Goal: Transaction & Acquisition: Purchase product/service

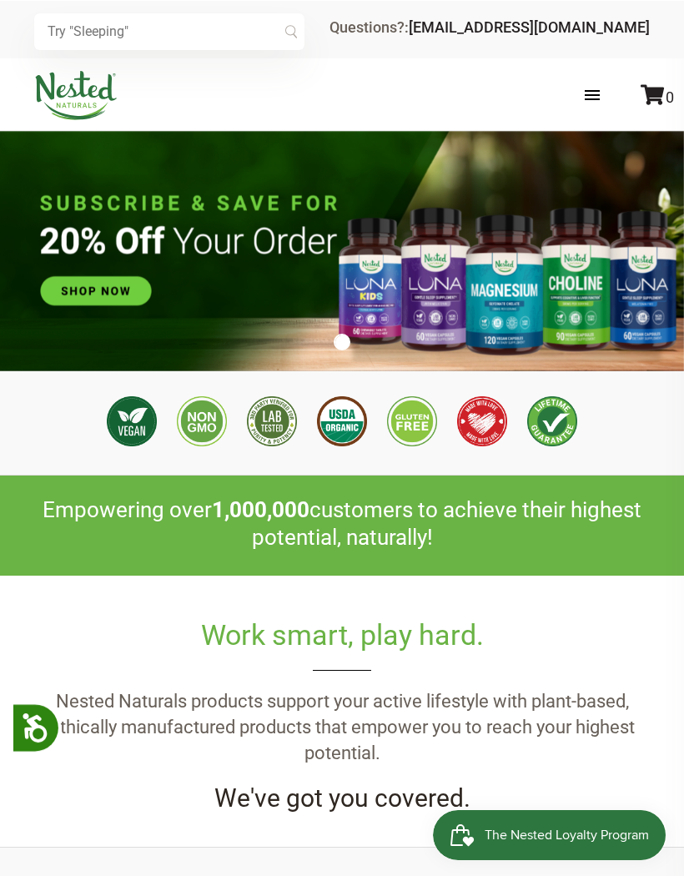
scroll to position [0, 561]
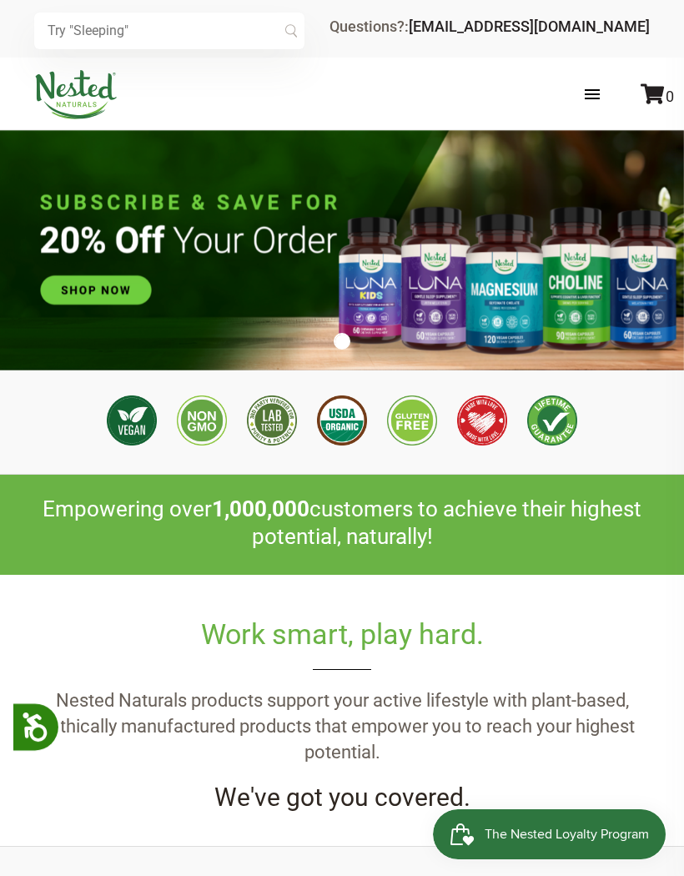
click at [581, 92] on label at bounding box center [609, 94] width 82 height 48
click at [0, 0] on input "checkbox" at bounding box center [0, 0] width 0 height 0
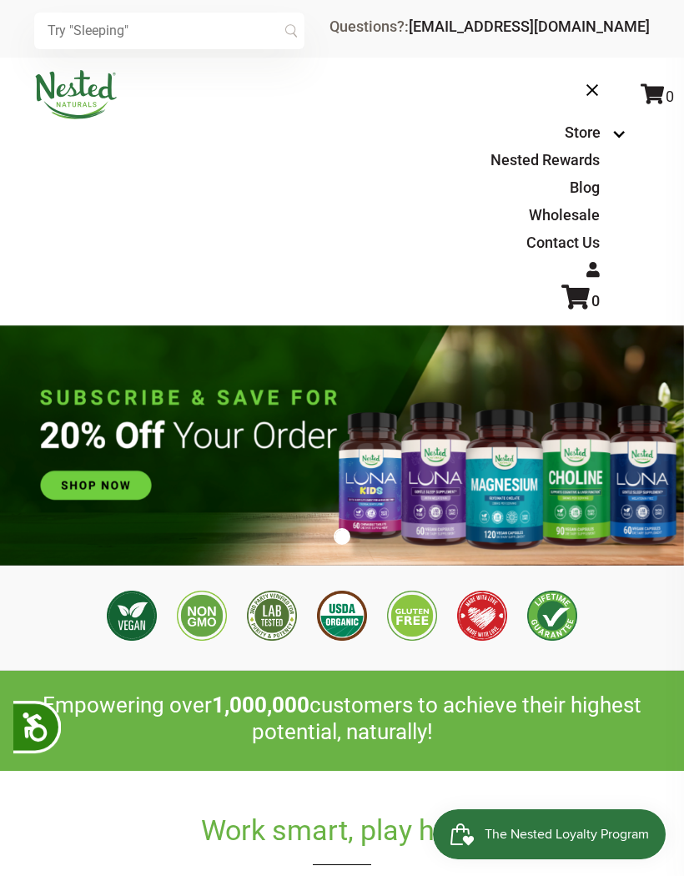
click at [592, 270] on icon at bounding box center [593, 269] width 13 height 15
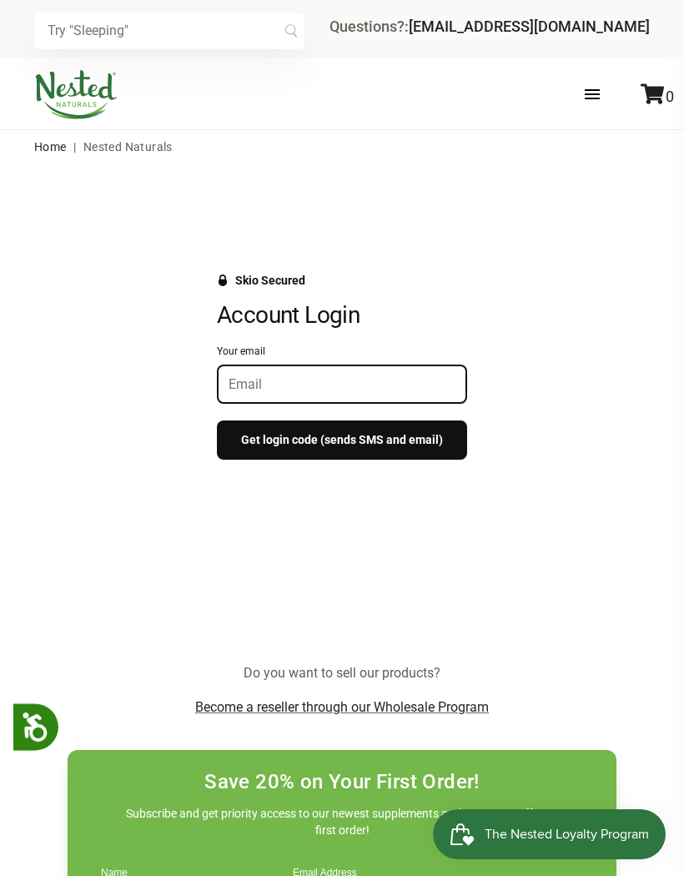
click at [323, 385] on input "Your email" at bounding box center [342, 384] width 227 height 16
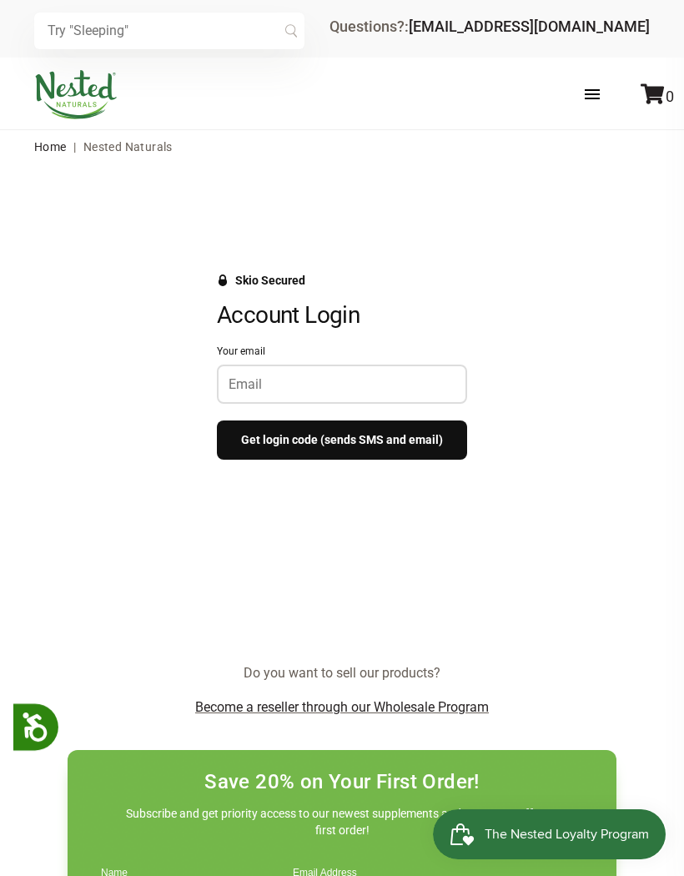
click at [276, 278] on div "Skio Secured" at bounding box center [270, 280] width 70 height 13
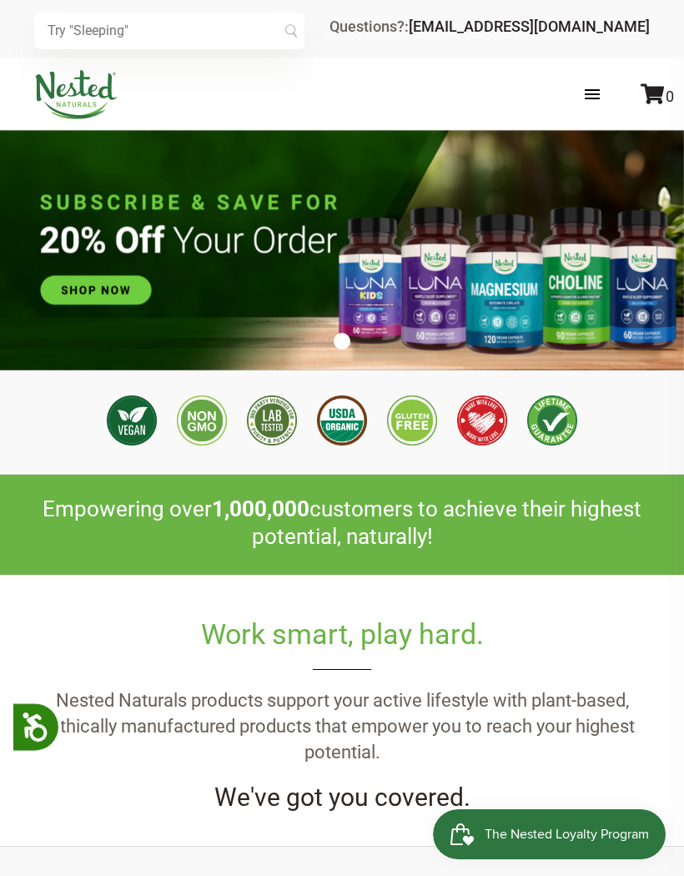
click at [592, 93] on span at bounding box center [592, 94] width 15 height 2
click at [0, 0] on input "checkbox" at bounding box center [0, 0] width 0 height 0
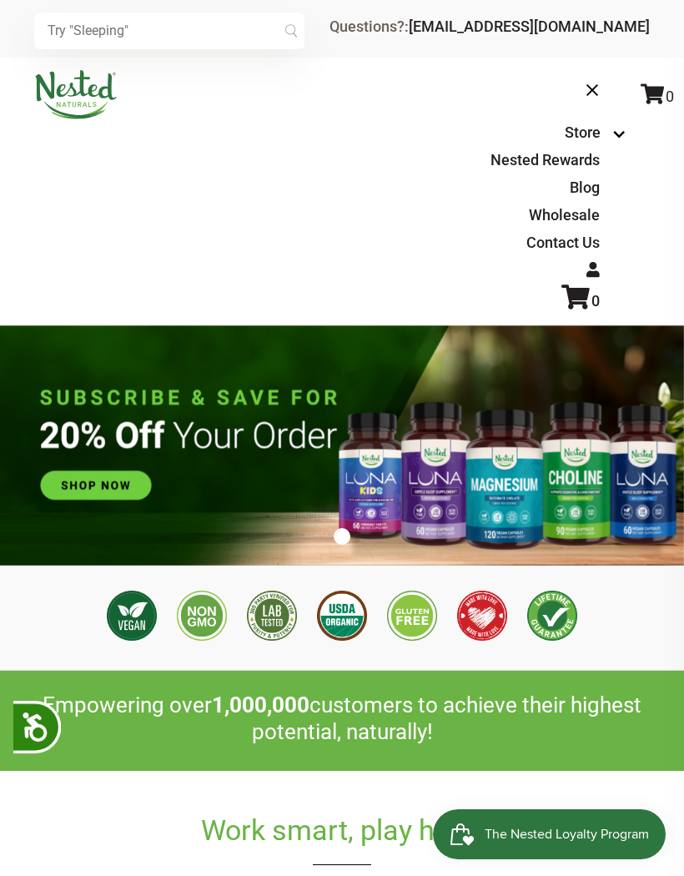
scroll to position [0, 561]
click at [596, 270] on icon at bounding box center [593, 269] width 13 height 15
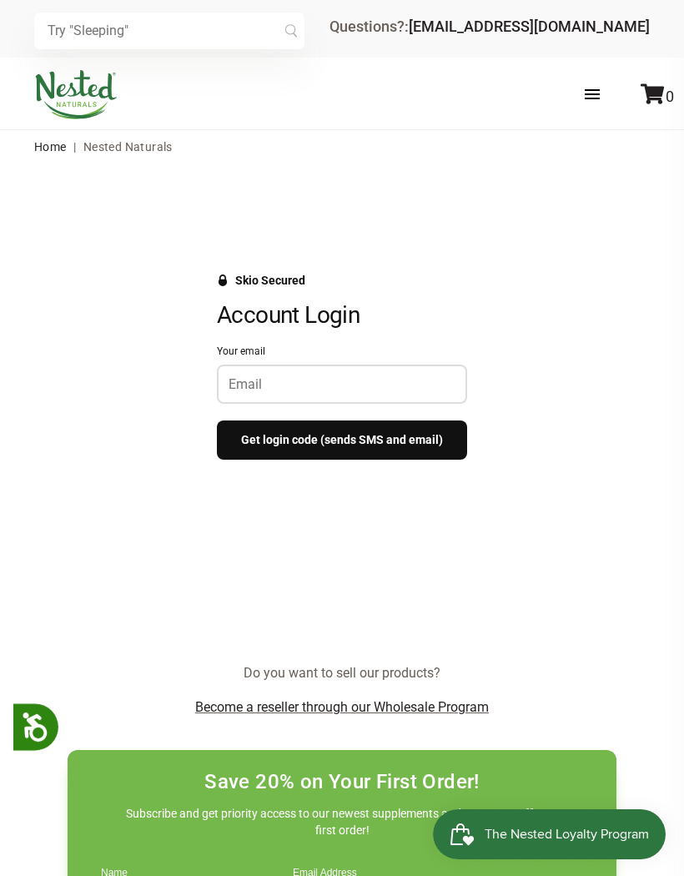
click at [301, 382] on input "Your email" at bounding box center [342, 384] width 227 height 16
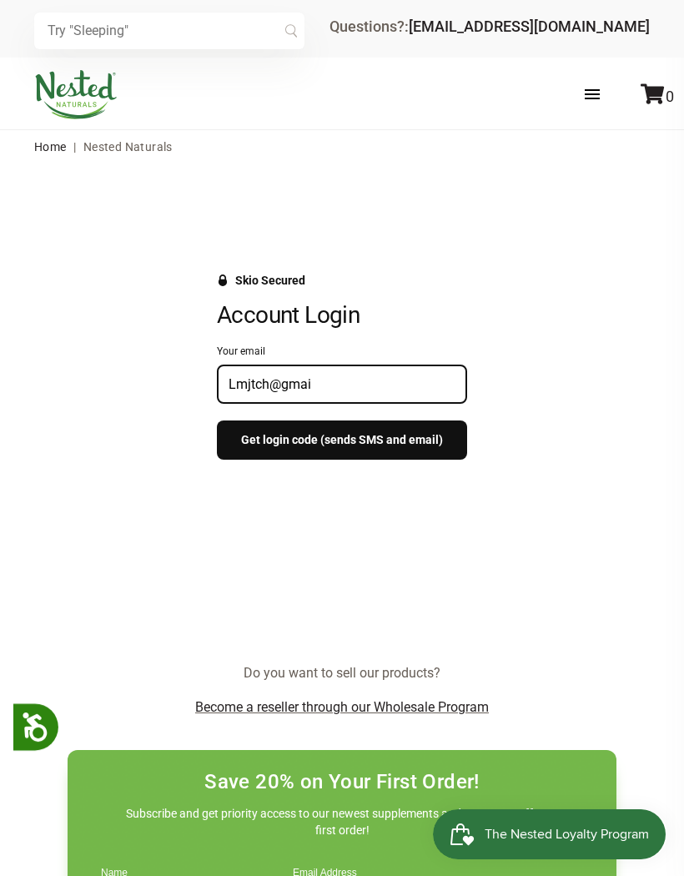
click at [582, 496] on div at bounding box center [342, 526] width 684 height 73
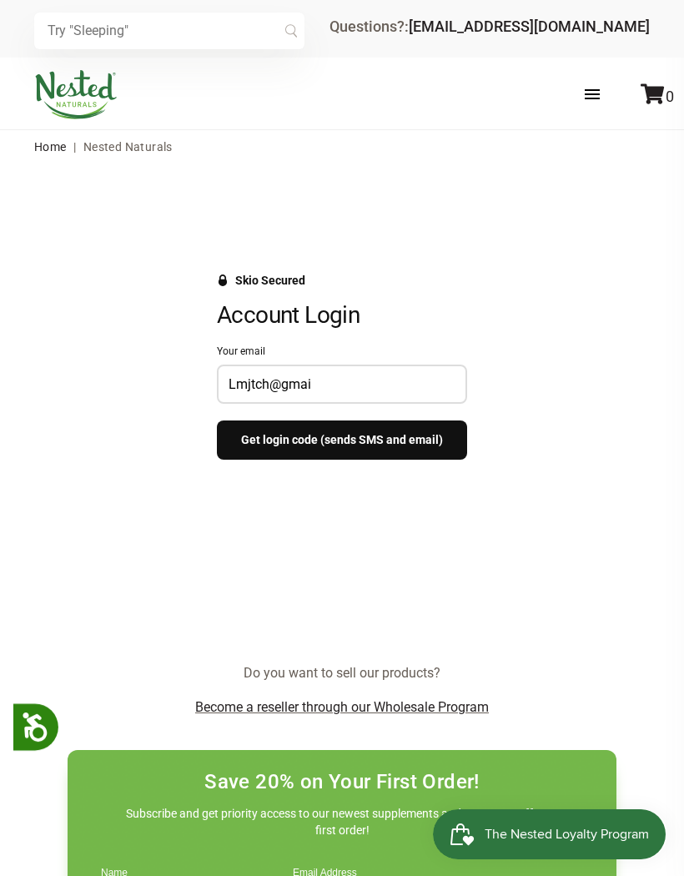
click at [558, 733] on div "× Recommended Products Previous 150 4.9 LUNA Gentle Sleep Supplement $21.95 Add…" at bounding box center [342, 687] width 684 height 1375
click at [337, 385] on input "Lmjtch@gmai" at bounding box center [342, 384] width 227 height 16
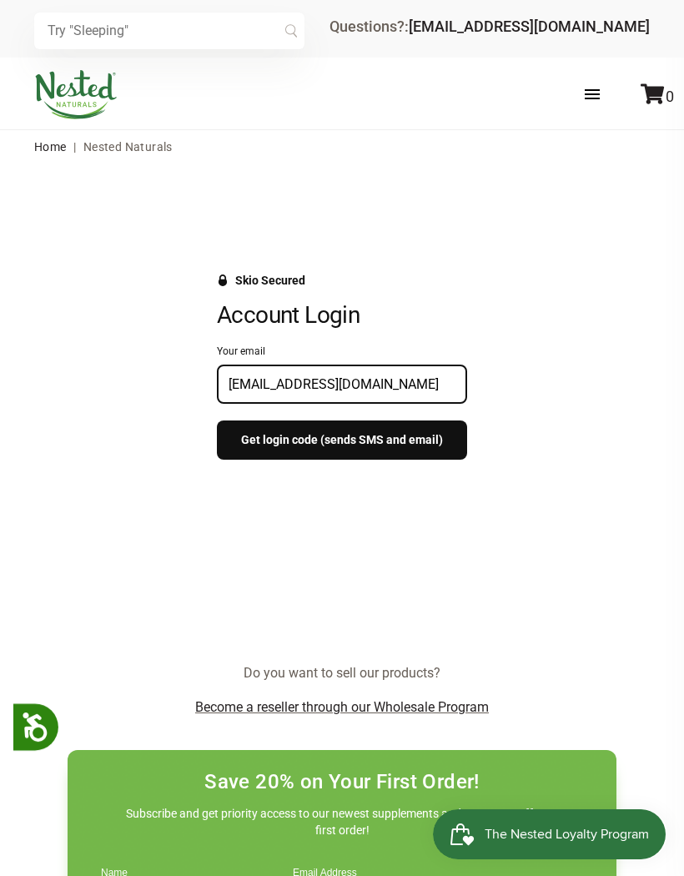
type input "Lmjtch@gmail.com"
click at [428, 437] on button "Get login code (sends SMS and email)" at bounding box center [342, 440] width 250 height 39
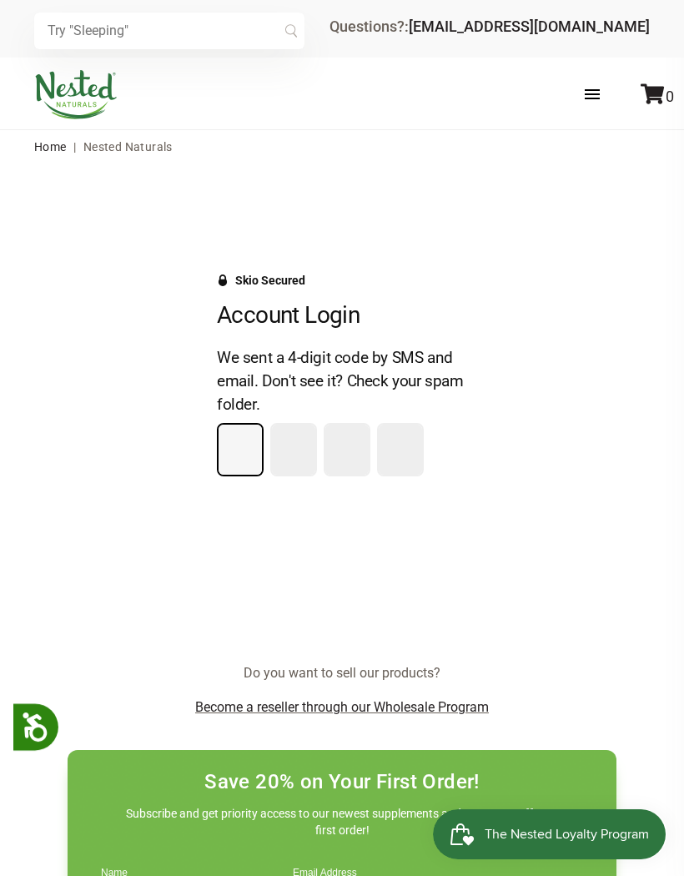
click at [242, 453] on input "Please enter your pin code" at bounding box center [240, 450] width 43 height 50
type input "3"
type input "1"
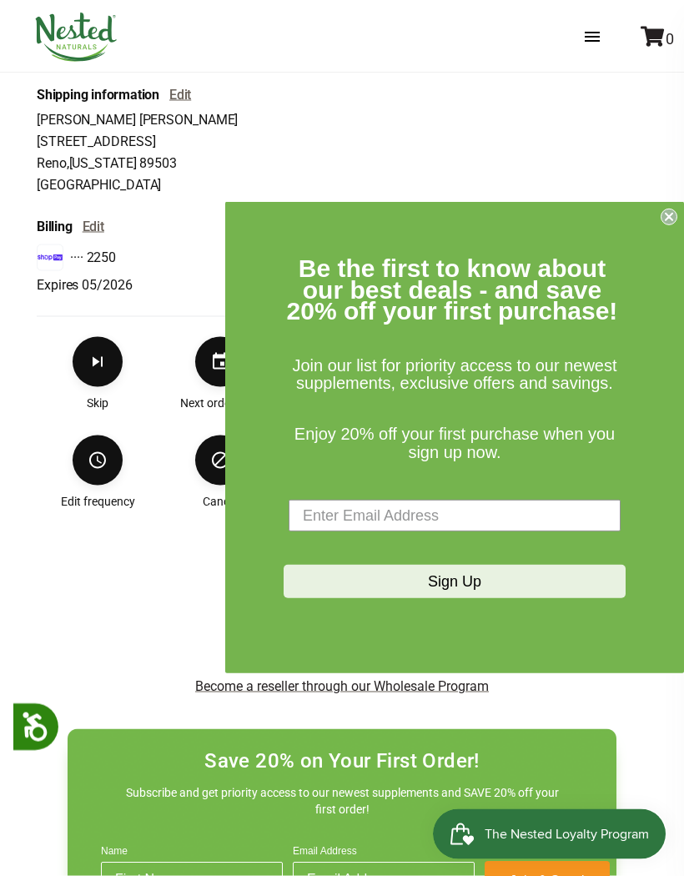
scroll to position [621, 0]
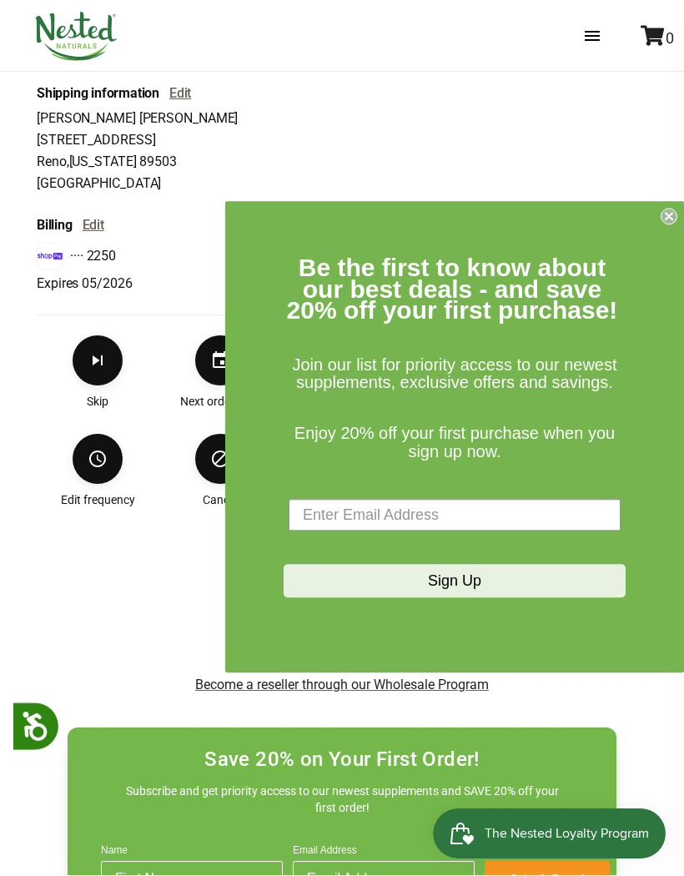
click at [663, 225] on circle "Close dialog" at bounding box center [670, 217] width 16 height 16
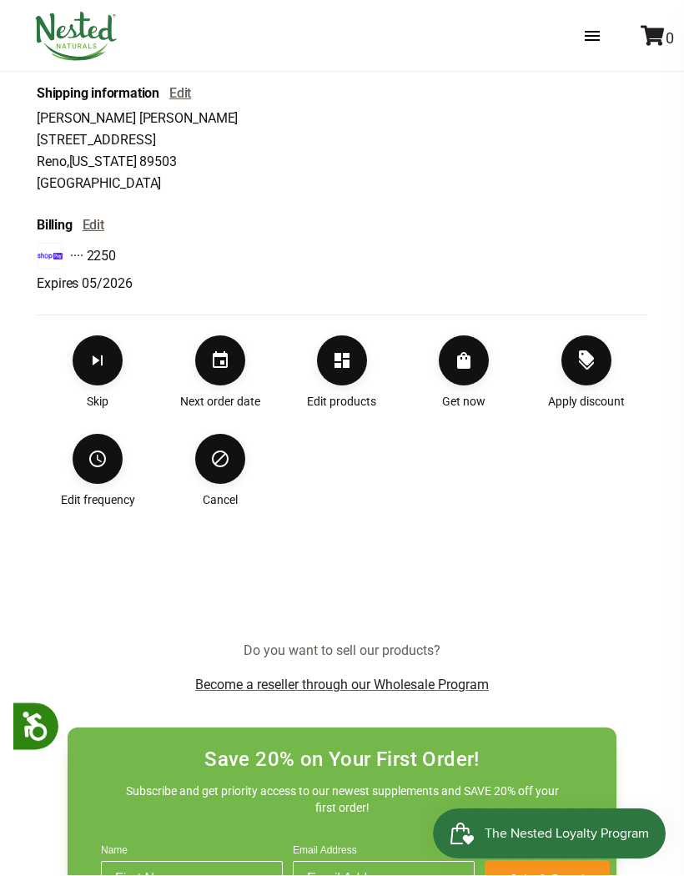
scroll to position [622, 0]
click at [225, 461] on icon "Cancel" at bounding box center [220, 459] width 20 height 20
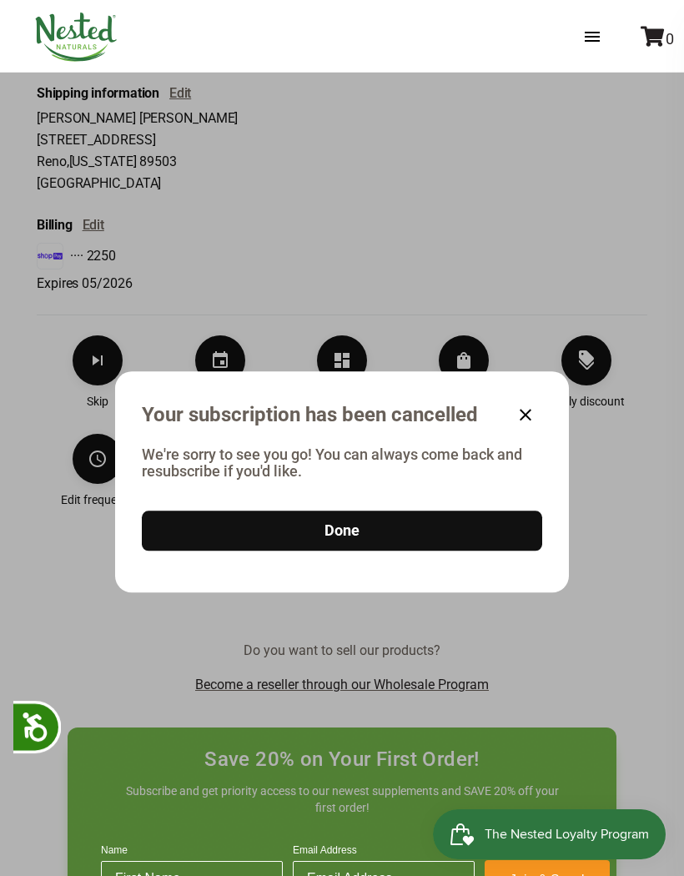
click at [345, 540] on span "Done" at bounding box center [342, 530] width 35 height 18
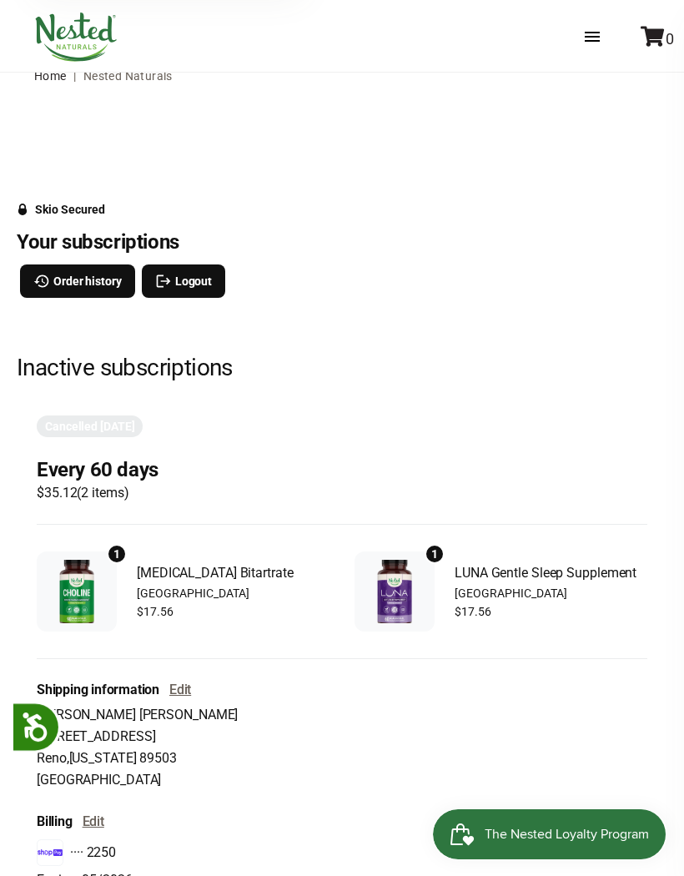
scroll to position [70, 0]
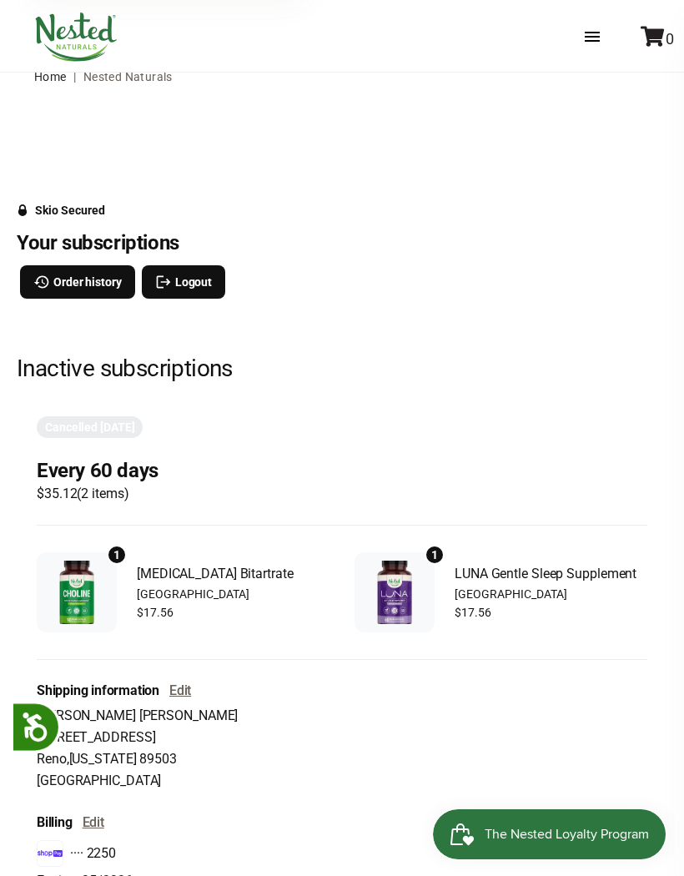
click at [502, 574] on span "LUNA Gentle Sleep Supplement" at bounding box center [551, 574] width 193 height 22
click at [416, 593] on img "Subscription product: LUNA Gentle Sleep Supplement" at bounding box center [394, 592] width 63 height 63
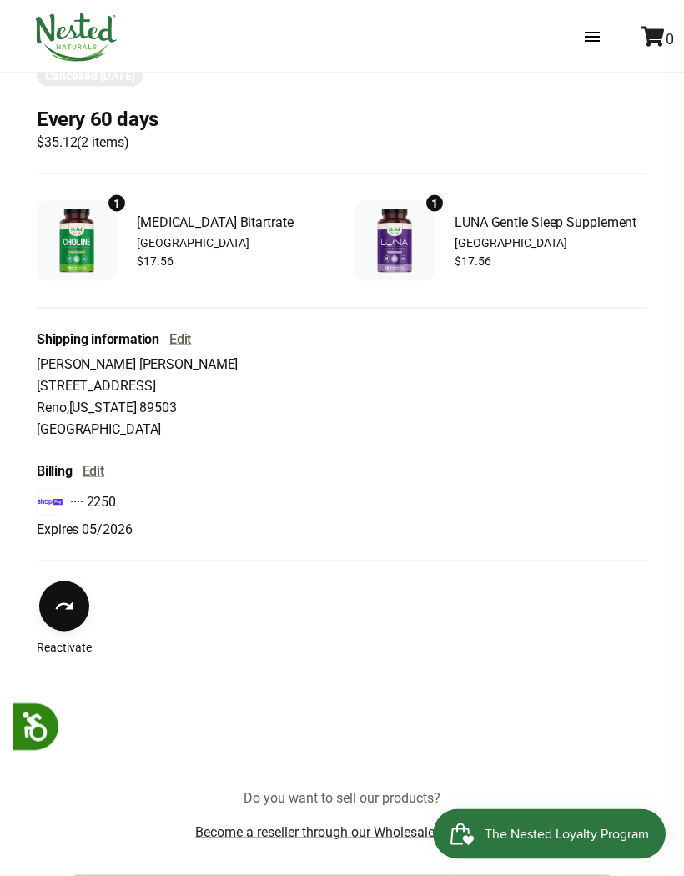
scroll to position [422, 0]
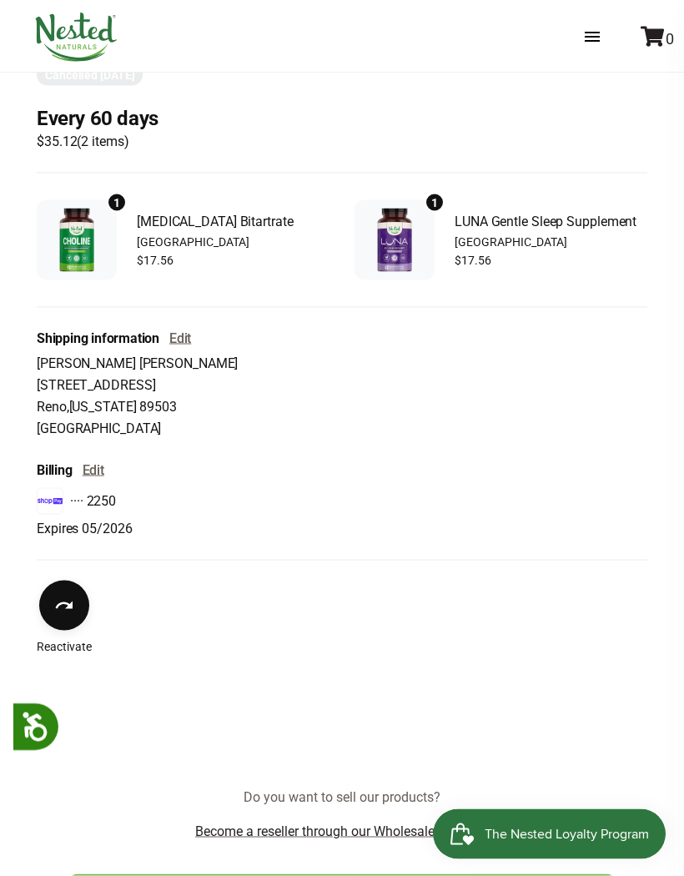
click at [58, 607] on icon "Reactivate" at bounding box center [64, 606] width 17 height 8
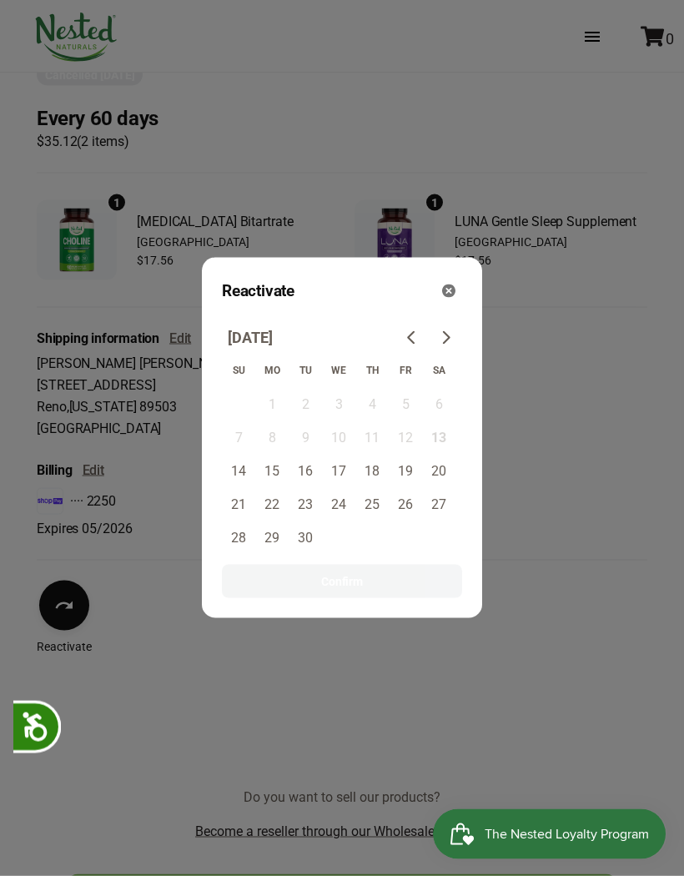
scroll to position [423, 0]
click at [446, 298] on icon "Close" at bounding box center [448, 291] width 13 height 13
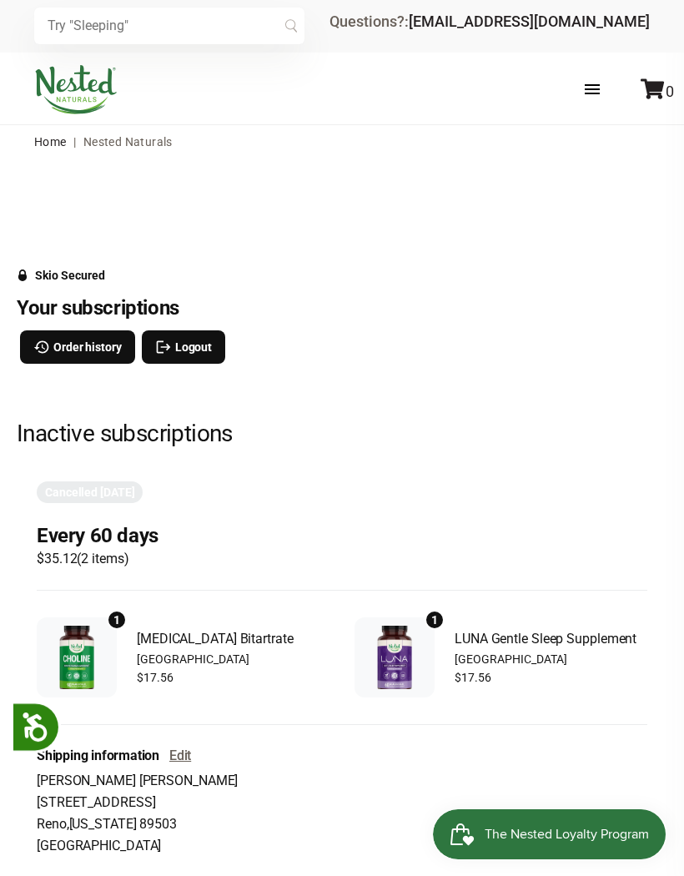
scroll to position [0, 0]
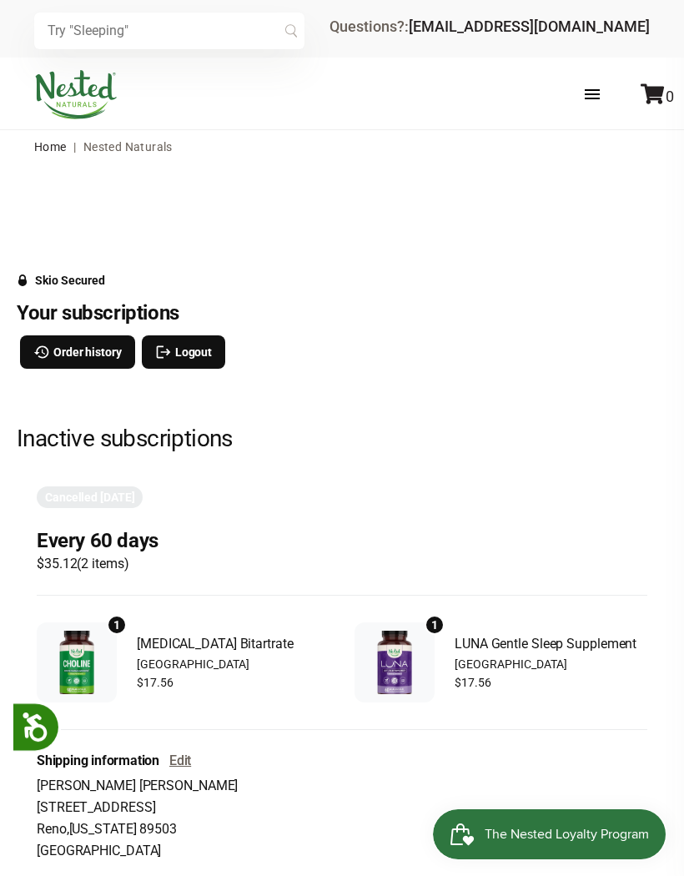
click at [584, 88] on label at bounding box center [609, 94] width 82 height 48
click at [0, 0] on input "checkbox" at bounding box center [0, 0] width 0 height 0
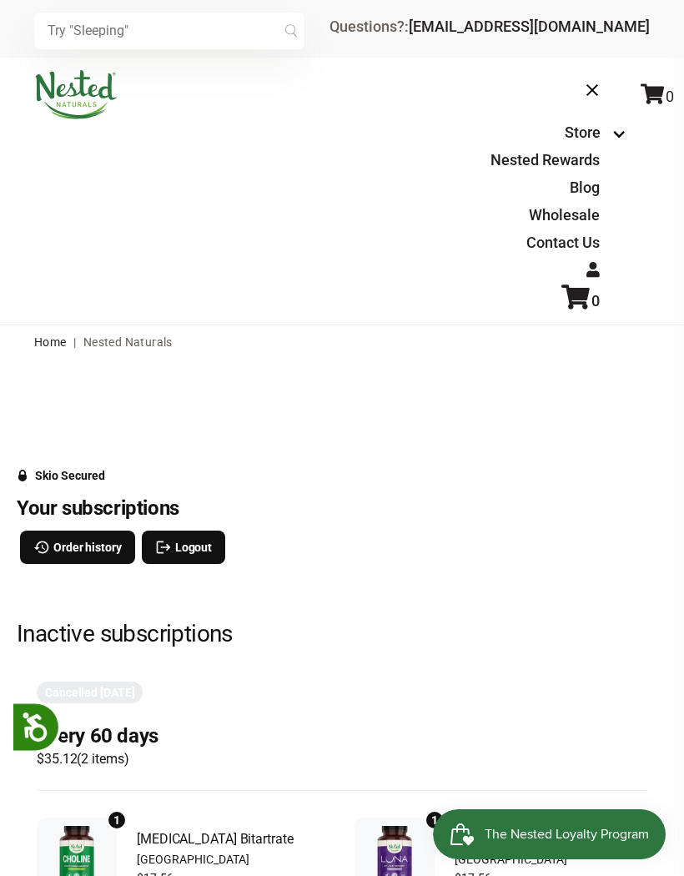
click at [579, 133] on link "Store" at bounding box center [583, 132] width 36 height 18
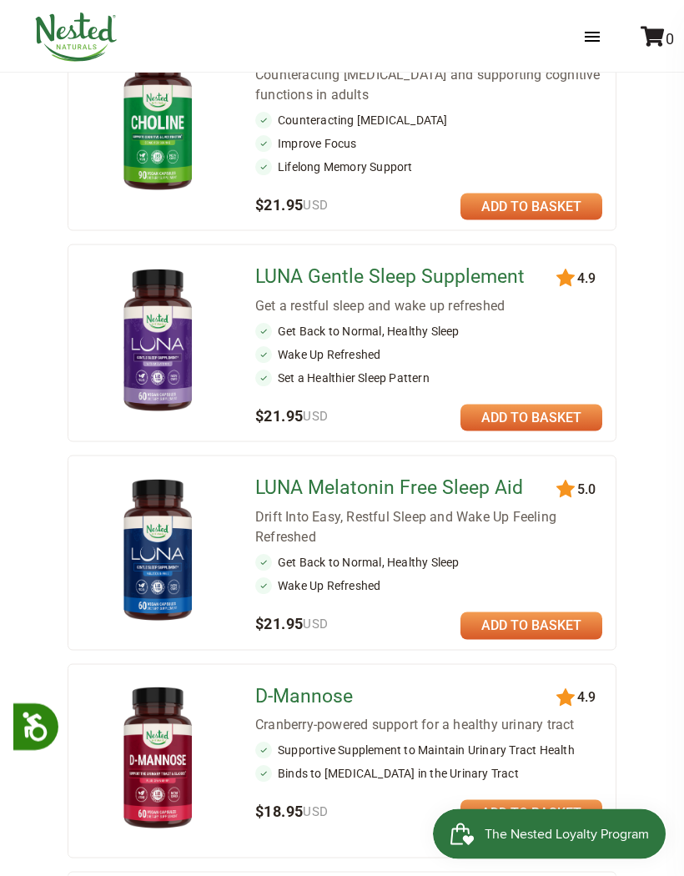
scroll to position [788, 0]
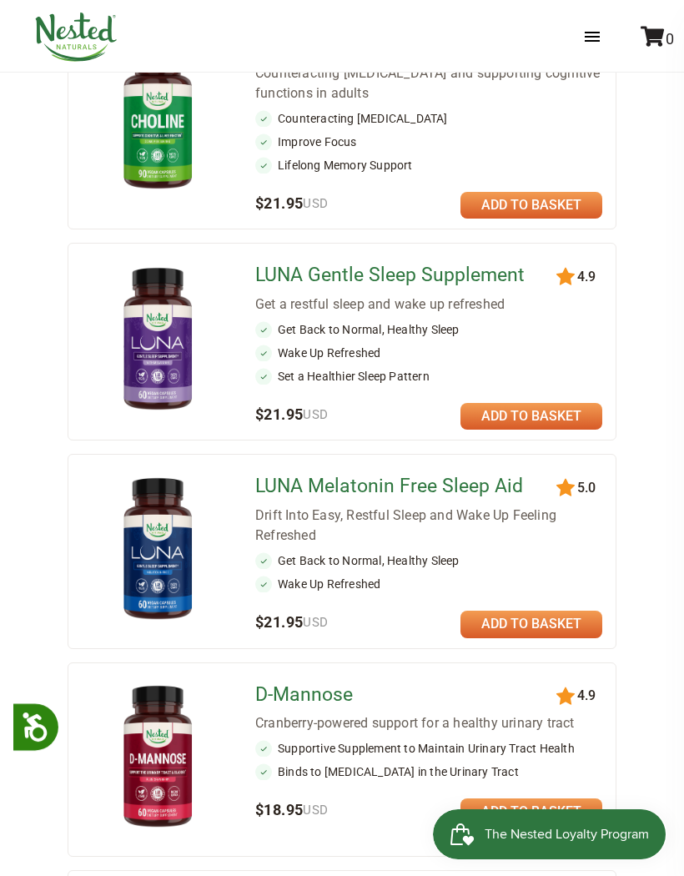
click at [350, 264] on link "LUNA Gentle Sleep Supplement" at bounding box center [402, 276] width 295 height 24
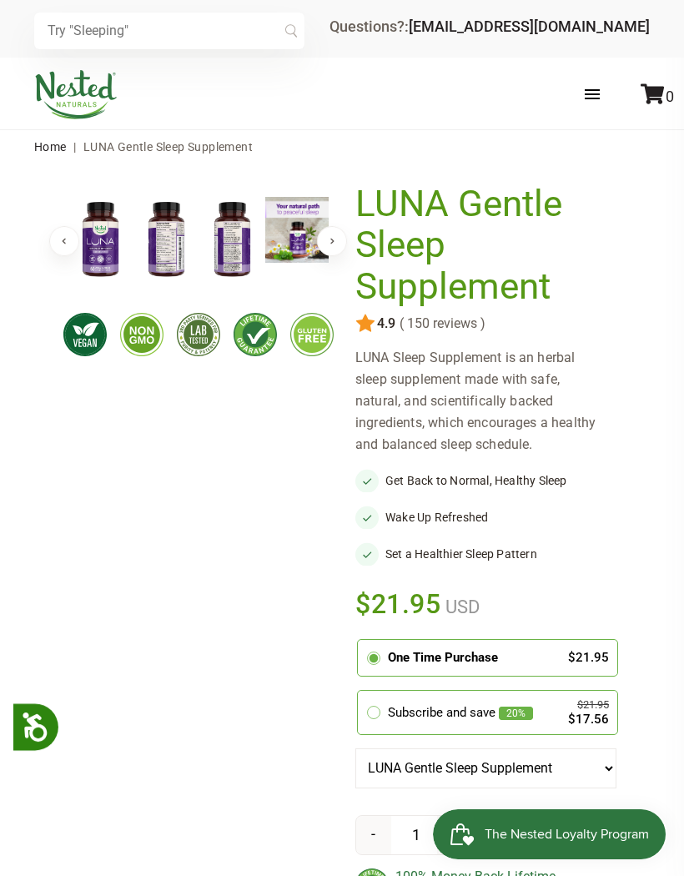
click at [374, 713] on circle at bounding box center [374, 713] width 0 height 0
click at [362, 693] on input "radio" at bounding box center [362, 693] width 0 height 0
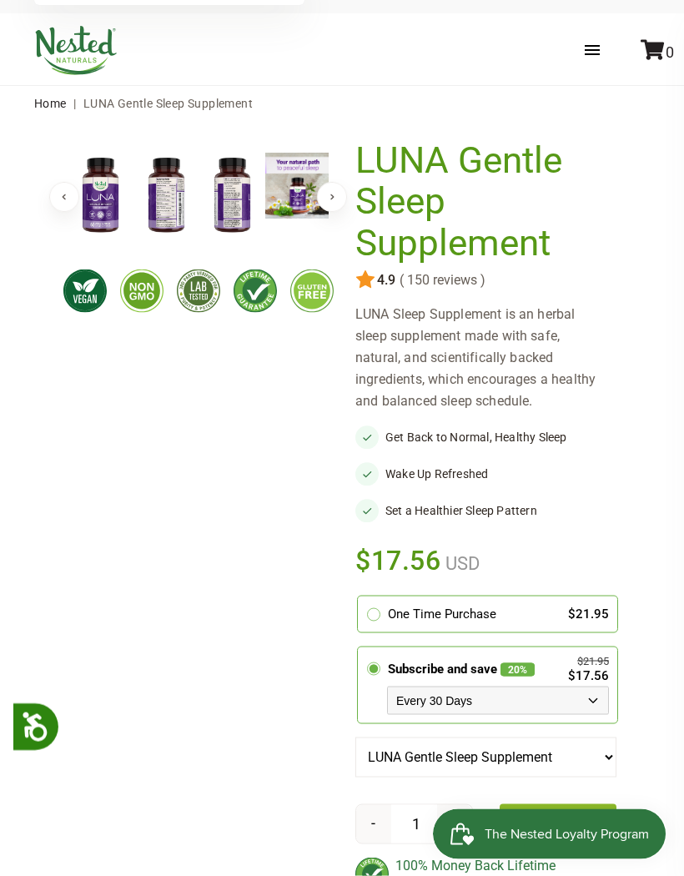
scroll to position [70, 0]
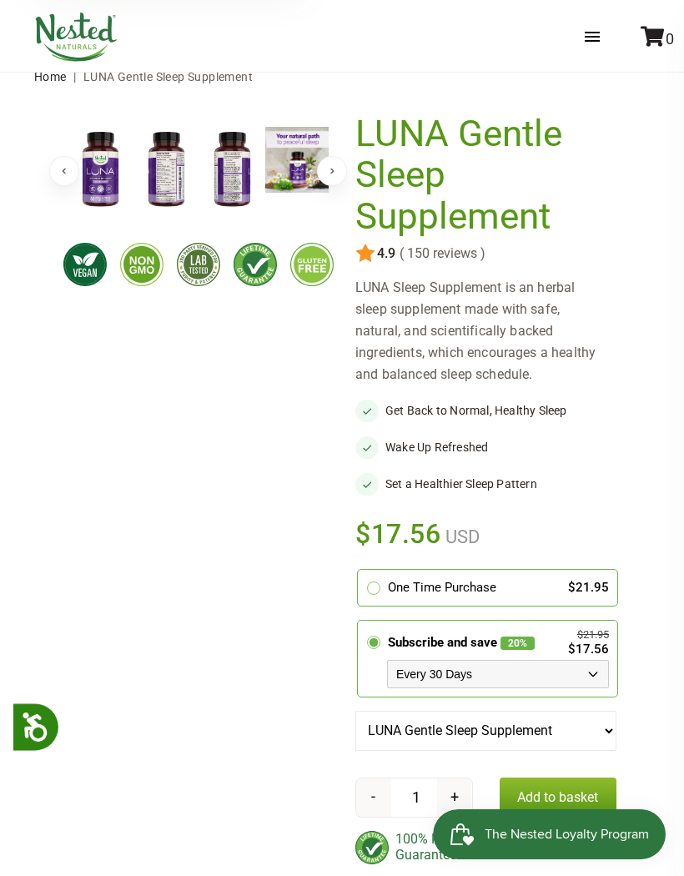
click at [591, 672] on select "Every 30 Days Every 60 Days Every 90 Days" at bounding box center [498, 674] width 222 height 28
select select "1129873487"
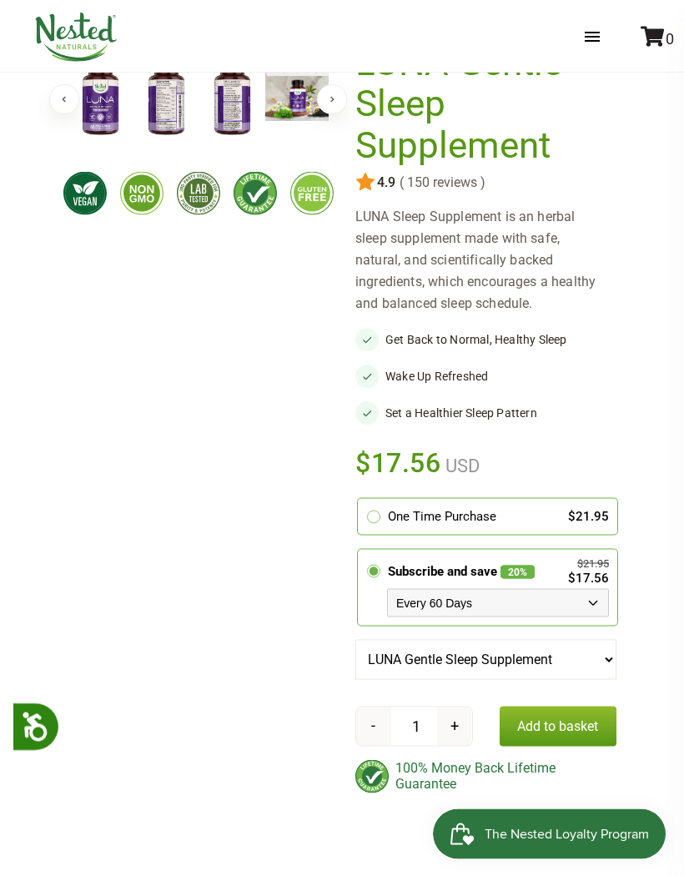
scroll to position [148, 0]
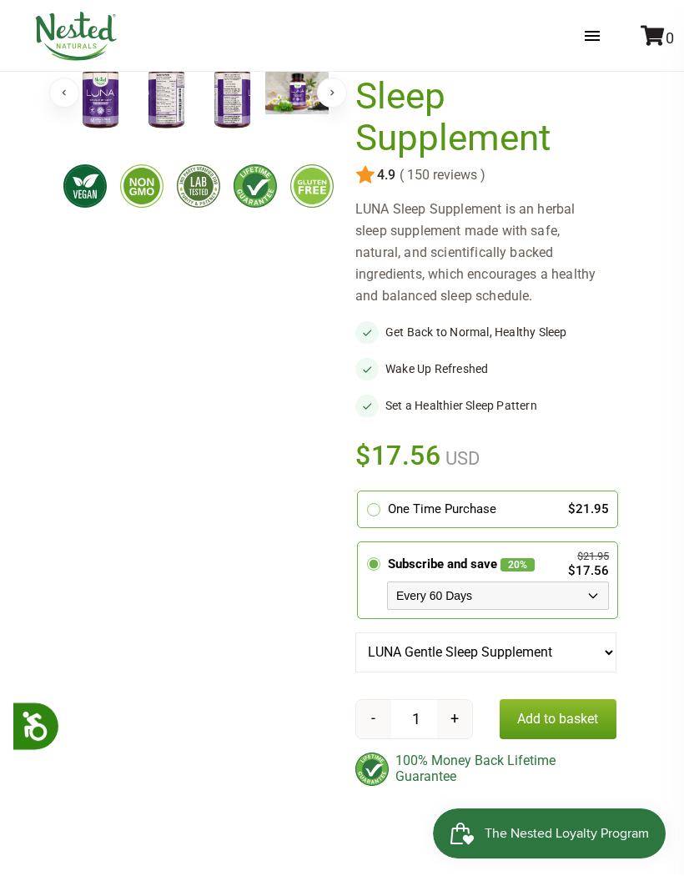
click at [456, 719] on button "+" at bounding box center [454, 720] width 35 height 38
type input "2"
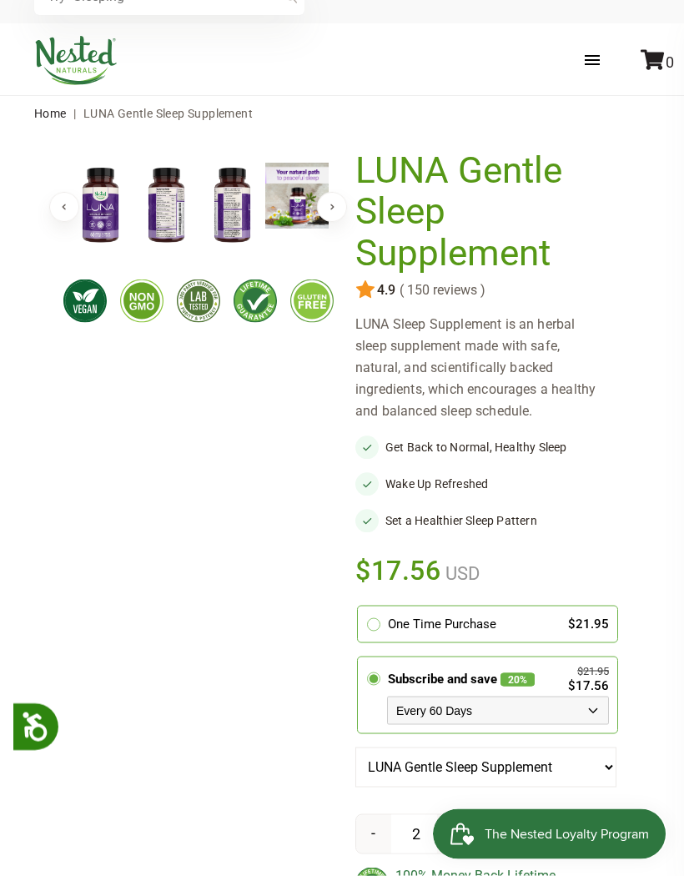
scroll to position [0, 0]
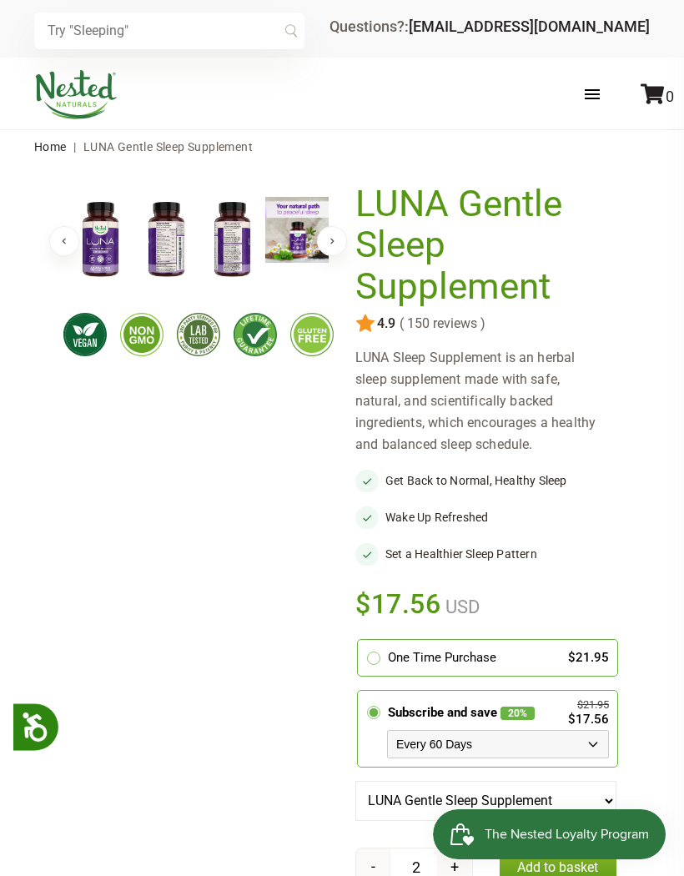
click at [169, 232] on img at bounding box center [166, 240] width 66 height 86
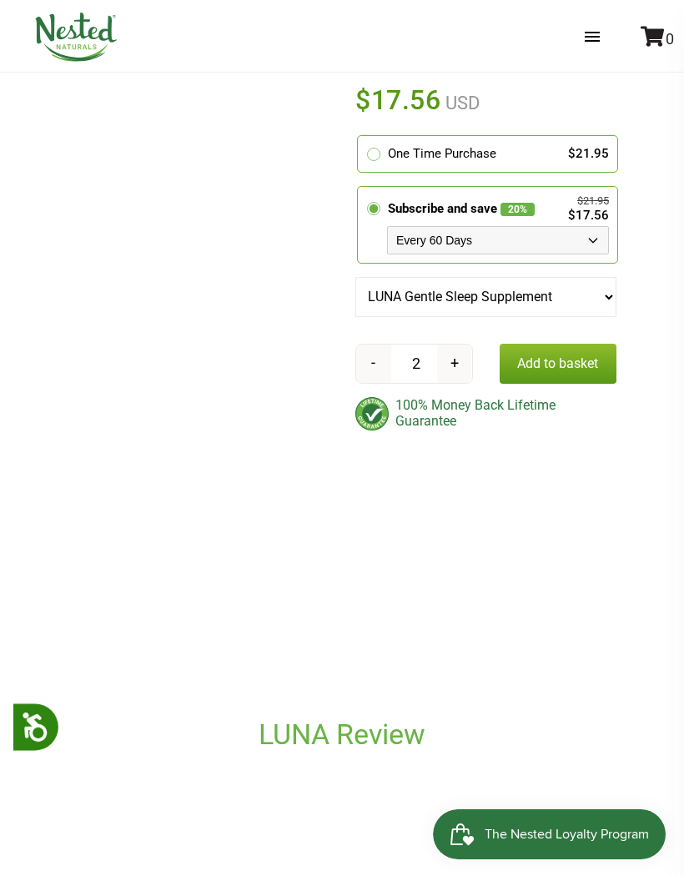
scroll to position [502, 0]
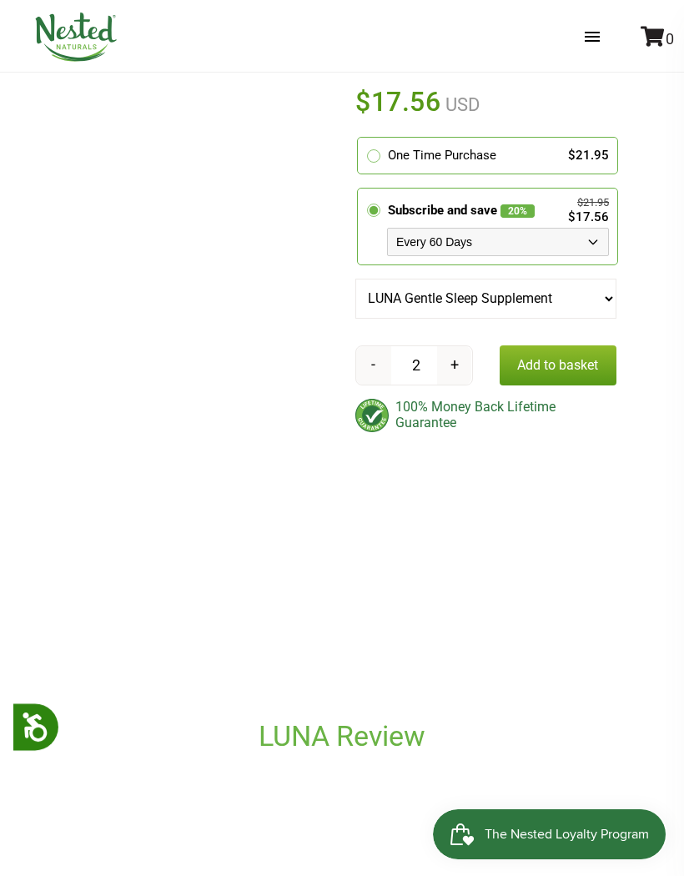
click at [592, 239] on select "Every 30 Days Every 60 Days Every 90 Days" at bounding box center [498, 242] width 222 height 28
select select "1129906255"
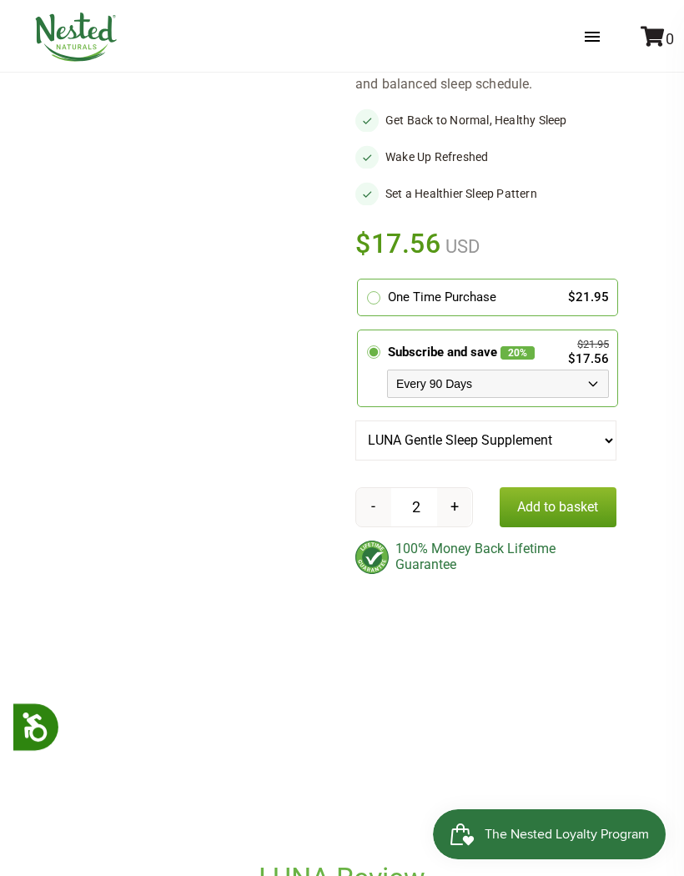
scroll to position [364, 0]
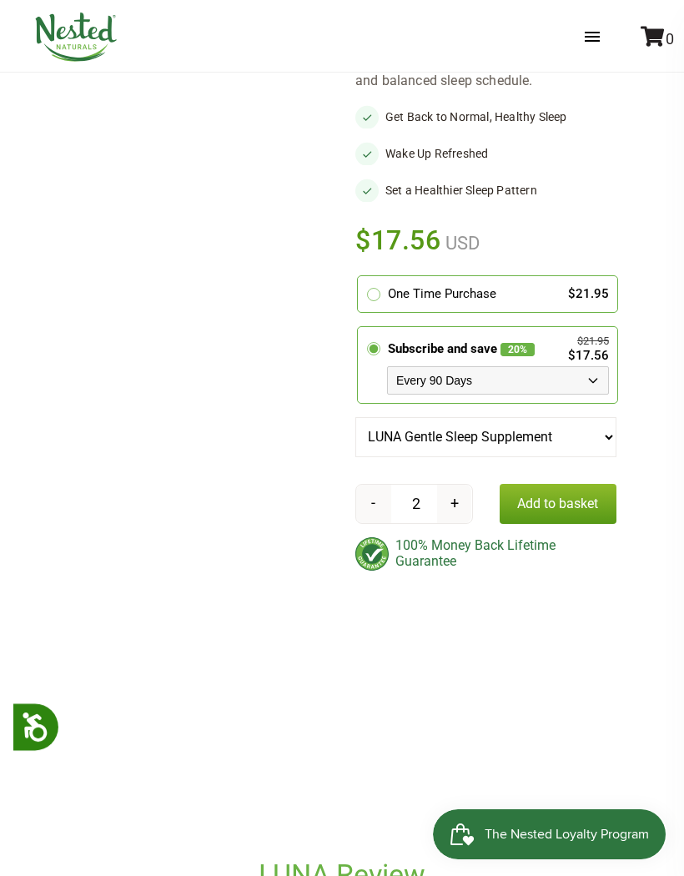
click at [564, 504] on button "Add to basket" at bounding box center [559, 504] width 118 height 40
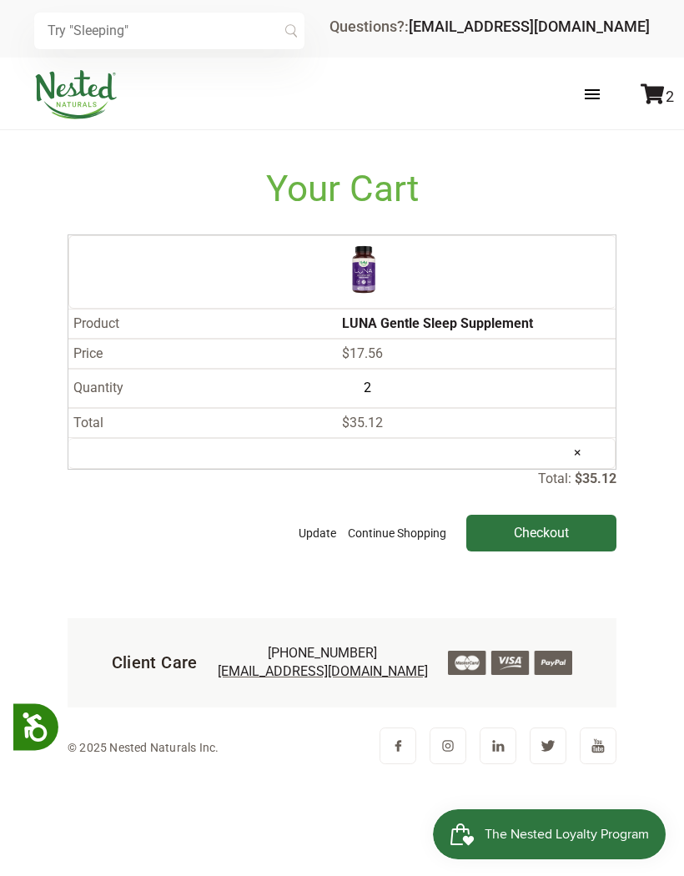
scroll to position [35, 0]
click at [556, 515] on input "Checkout" at bounding box center [541, 533] width 150 height 37
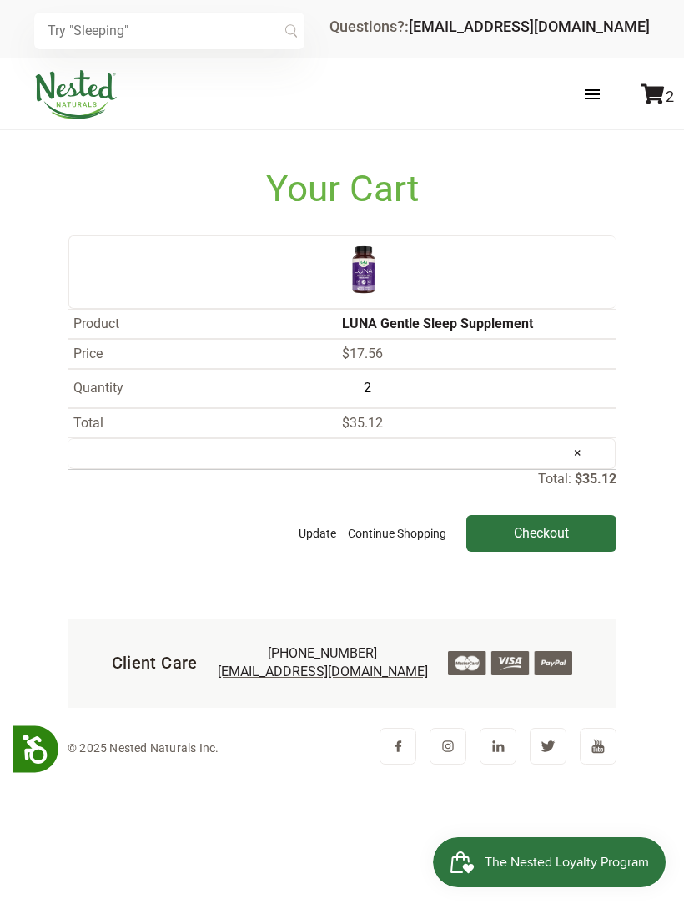
scroll to position [0, 0]
click at [318, 532] on button "Update" at bounding box center [318, 533] width 46 height 37
click at [406, 536] on link "Continue Shopping" at bounding box center [397, 533] width 107 height 37
click at [536, 533] on input "Checkout" at bounding box center [541, 533] width 150 height 37
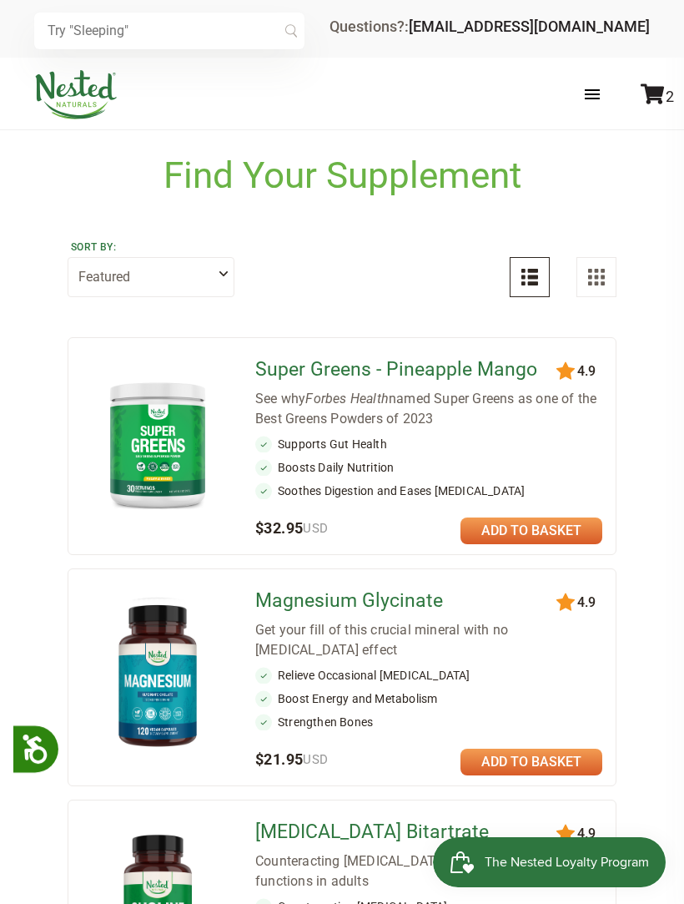
click at [660, 87] on icon at bounding box center [652, 93] width 23 height 21
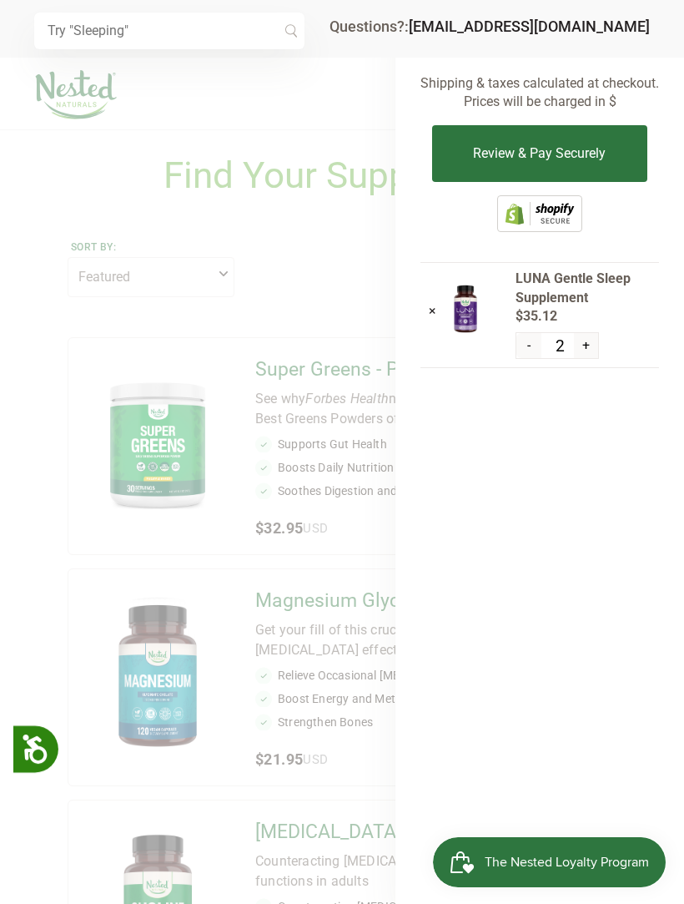
click at [551, 867] on span "The Nested Loyalty Program" at bounding box center [567, 861] width 164 height 25
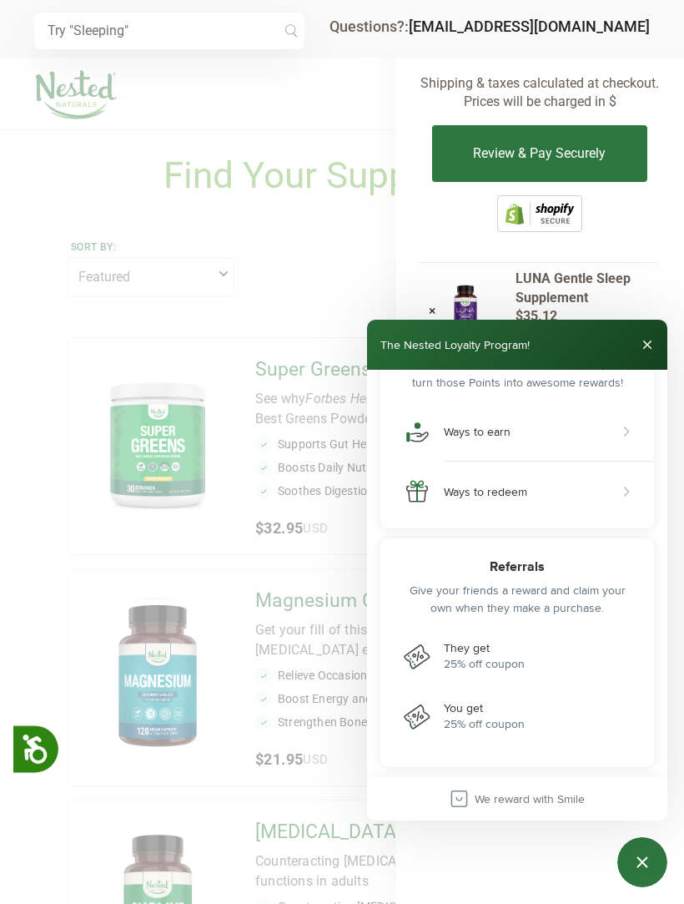
scroll to position [305, 0]
click at [642, 861] on div "Close Smile.io Rewards Program" at bounding box center [643, 862] width 22 height 22
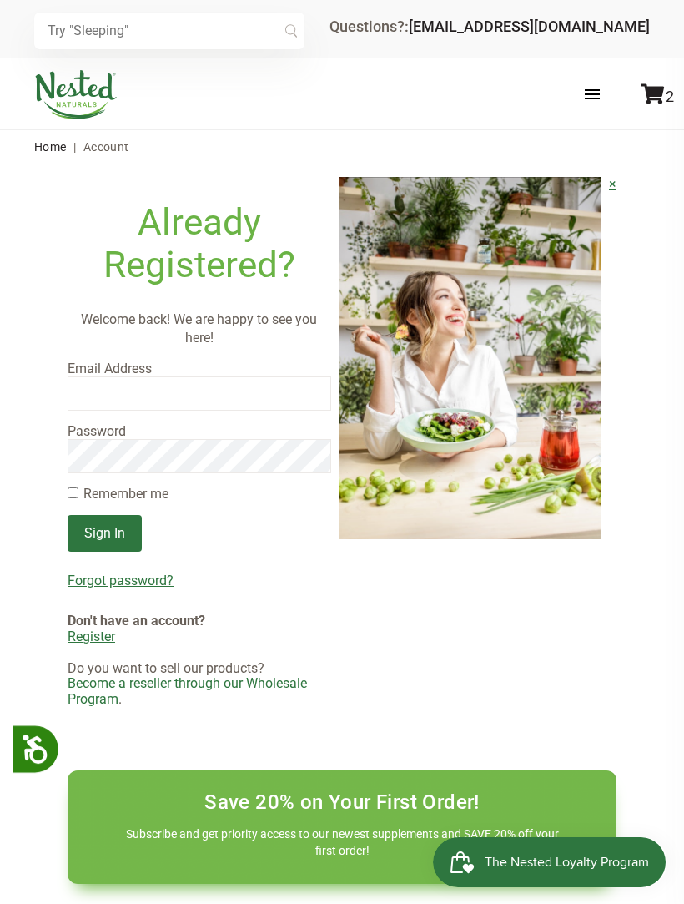
click at [150, 393] on input "email" at bounding box center [200, 392] width 264 height 33
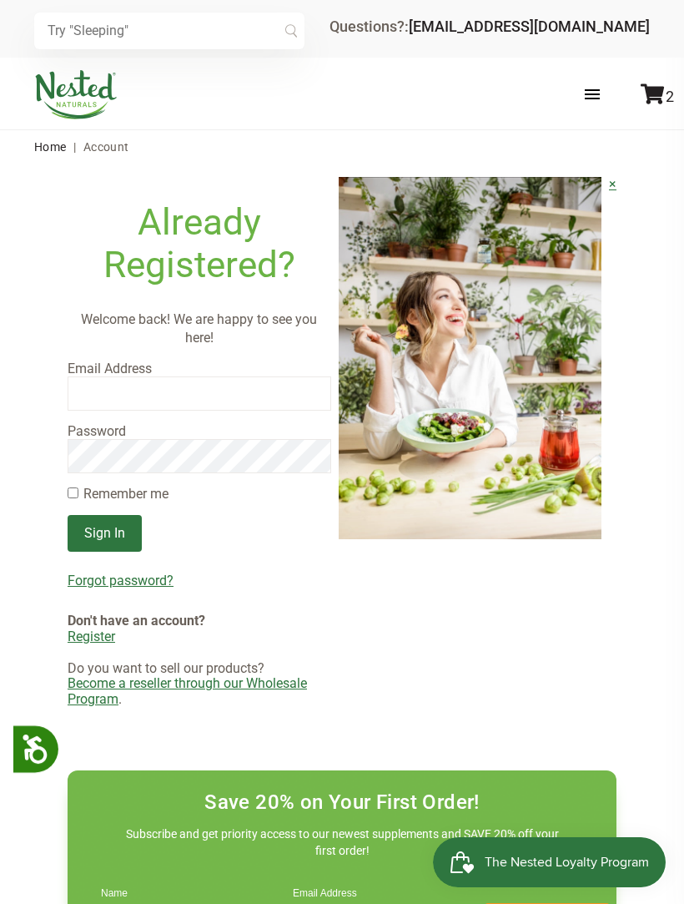
click at [112, 390] on input "email" at bounding box center [200, 392] width 264 height 33
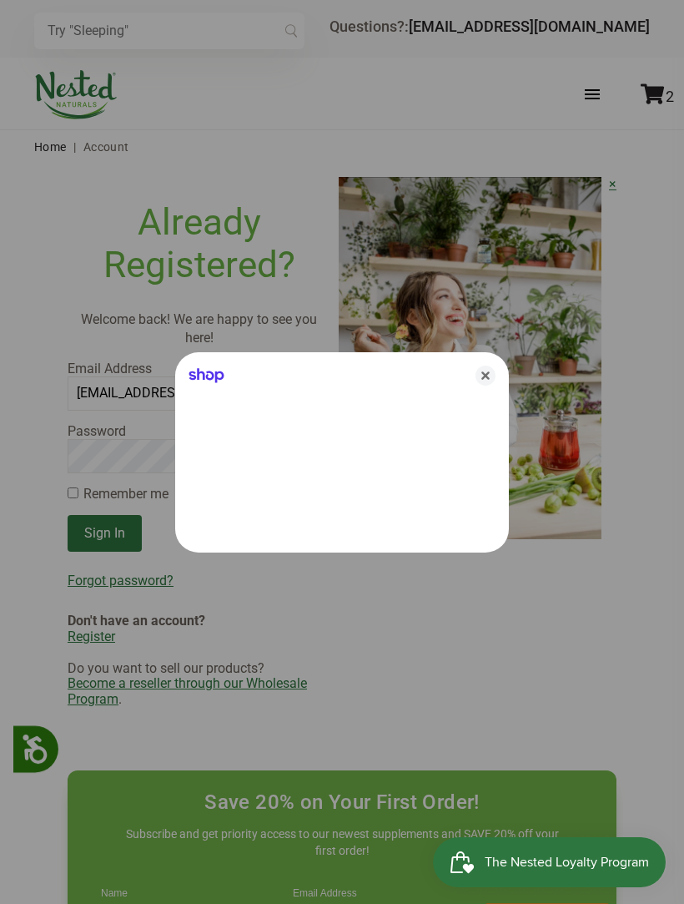
type input "[EMAIL_ADDRESS][DOMAIN_NAME]"
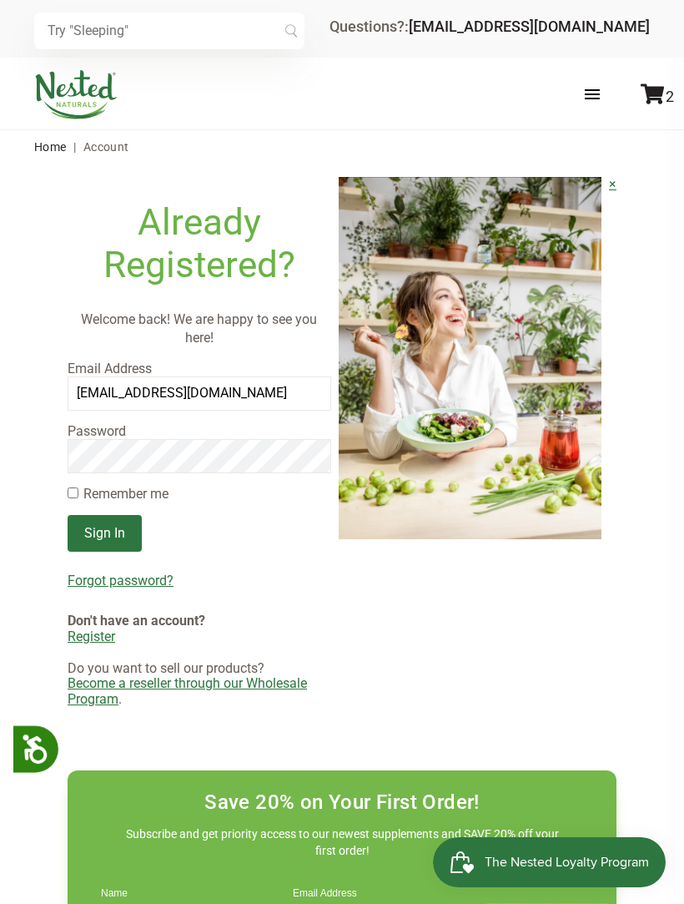
click at [115, 529] on input "Sign In" at bounding box center [105, 533] width 74 height 37
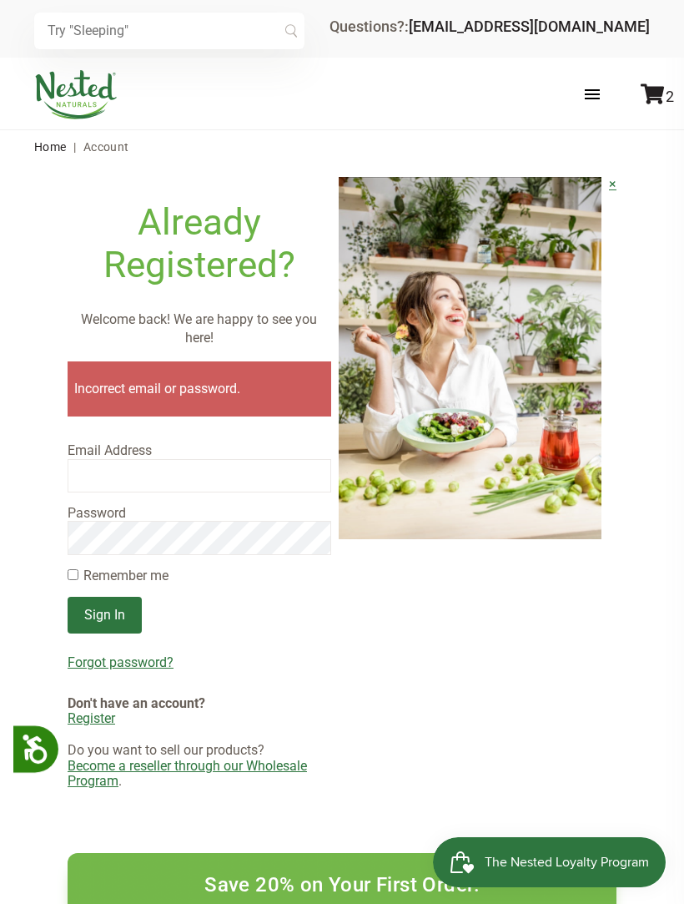
click at [177, 474] on input "email" at bounding box center [200, 475] width 264 height 33
click at [648, 95] on icon at bounding box center [652, 93] width 23 height 21
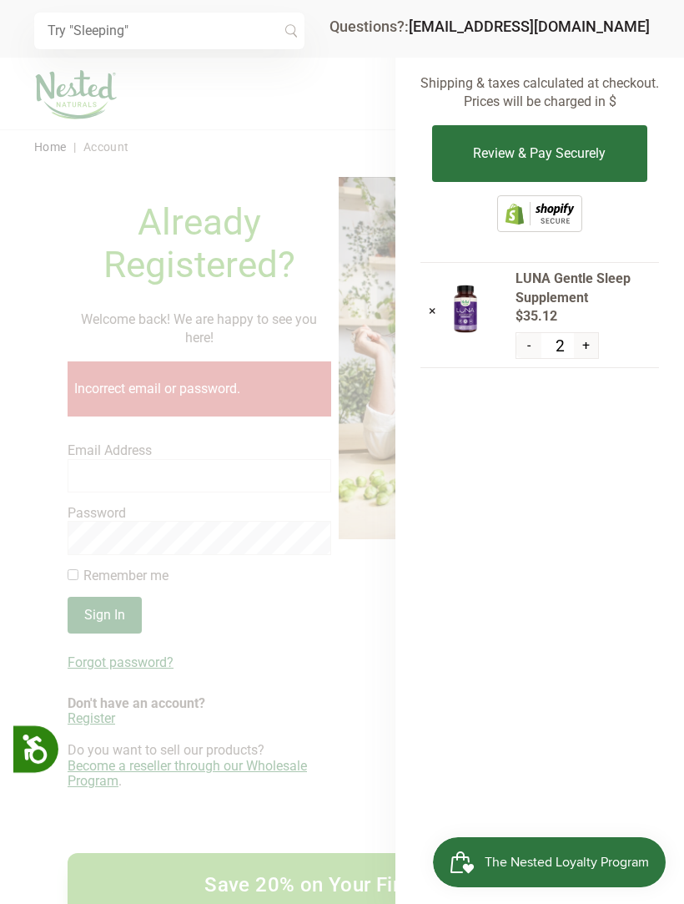
click at [584, 154] on button "Review & Pay Securely" at bounding box center [539, 153] width 214 height 57
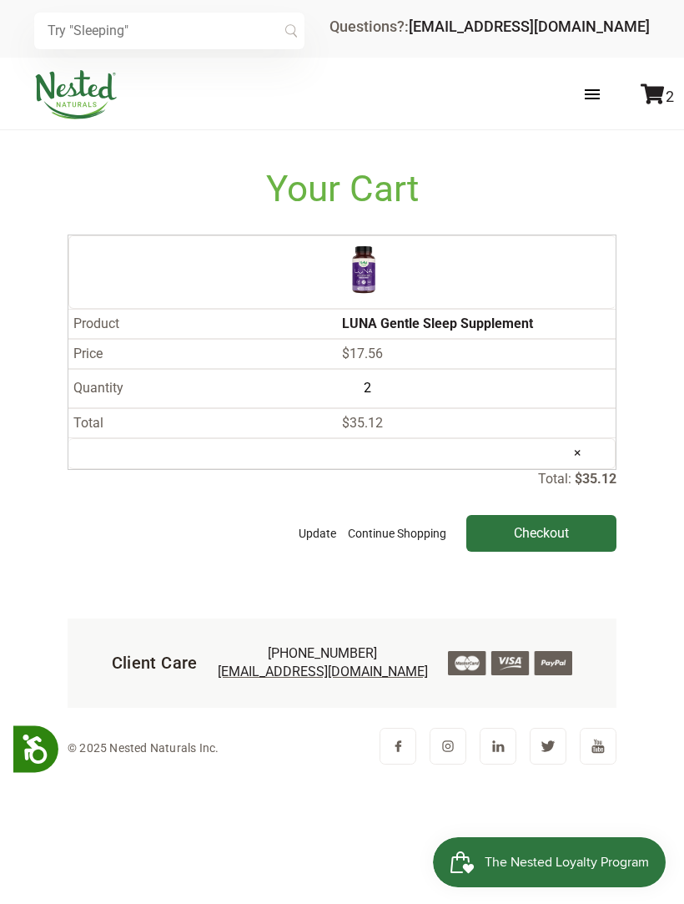
click at [531, 537] on input "Checkout" at bounding box center [541, 533] width 150 height 37
